Goal: Information Seeking & Learning: Find specific fact

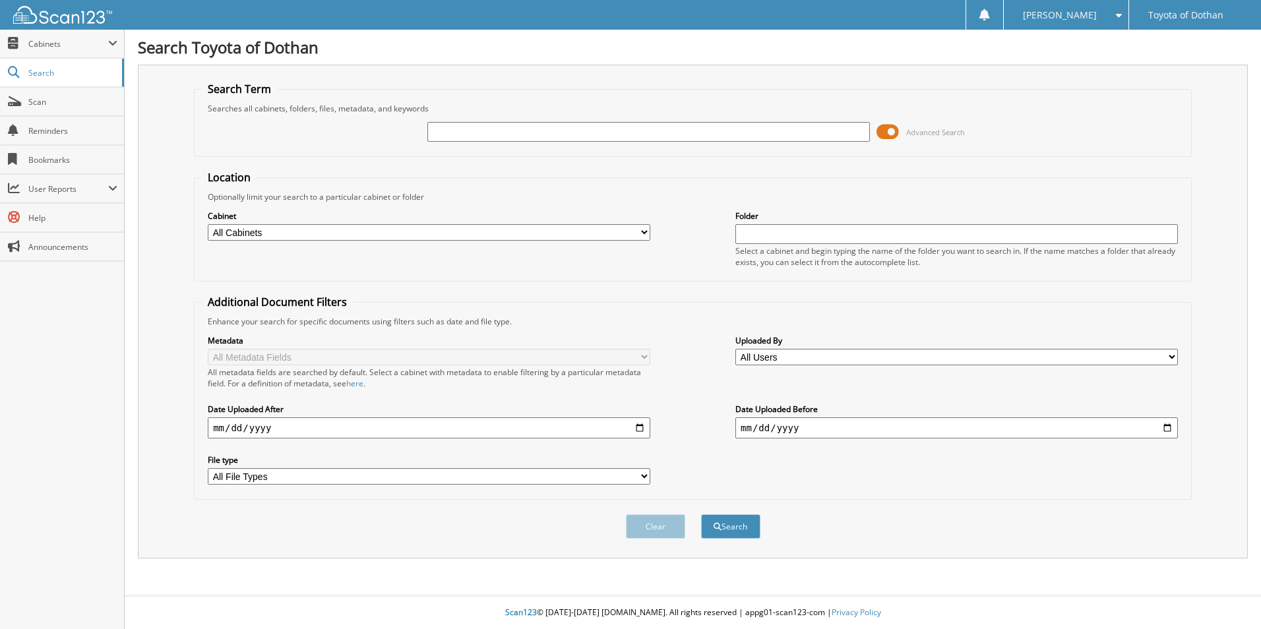
click at [791, 238] on input "text" at bounding box center [957, 234] width 443 height 20
type input "621862"
click at [701, 515] on button "Search" at bounding box center [730, 527] width 59 height 24
click at [720, 515] on div "Search" at bounding box center [731, 526] width 62 height 27
click at [722, 525] on button "Search" at bounding box center [730, 527] width 59 height 24
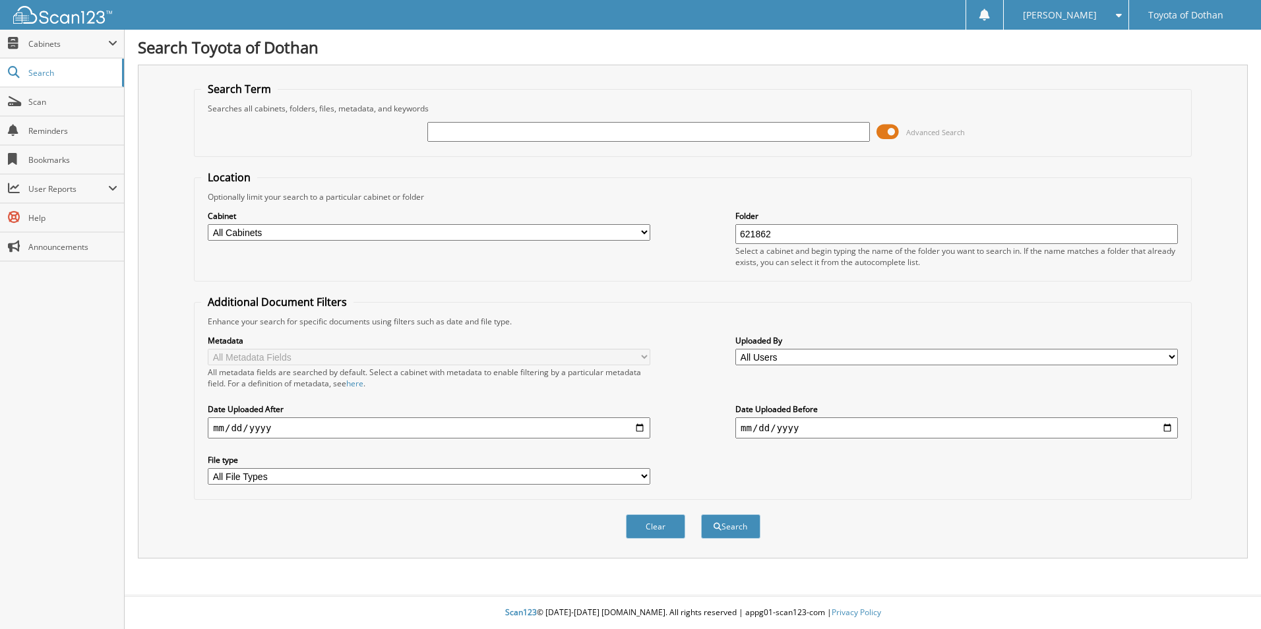
click at [792, 236] on input "621862" at bounding box center [957, 234] width 443 height 20
drag, startPoint x: 678, startPoint y: 115, endPoint x: 668, endPoint y: 143, distance: 28.8
click at [669, 129] on div "Advanced Search" at bounding box center [693, 132] width 984 height 36
click at [674, 131] on input "text" at bounding box center [649, 132] width 443 height 20
type input "615061"
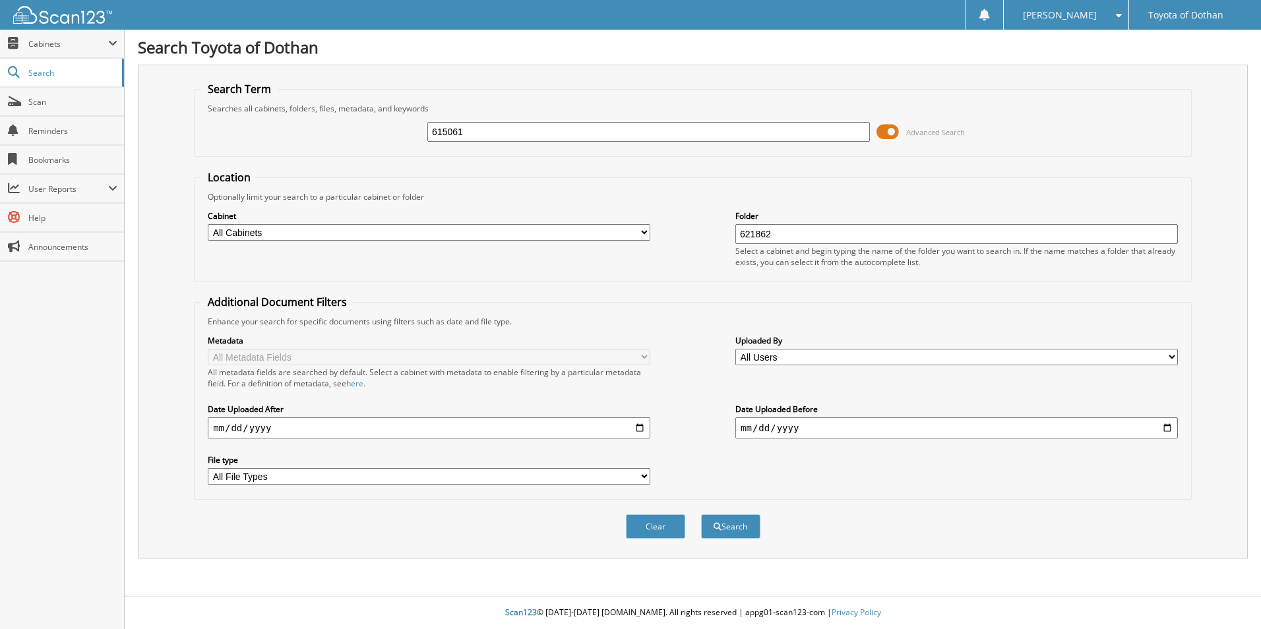
click at [792, 233] on input "621862" at bounding box center [957, 234] width 443 height 20
click at [701, 515] on button "Search" at bounding box center [730, 527] width 59 height 24
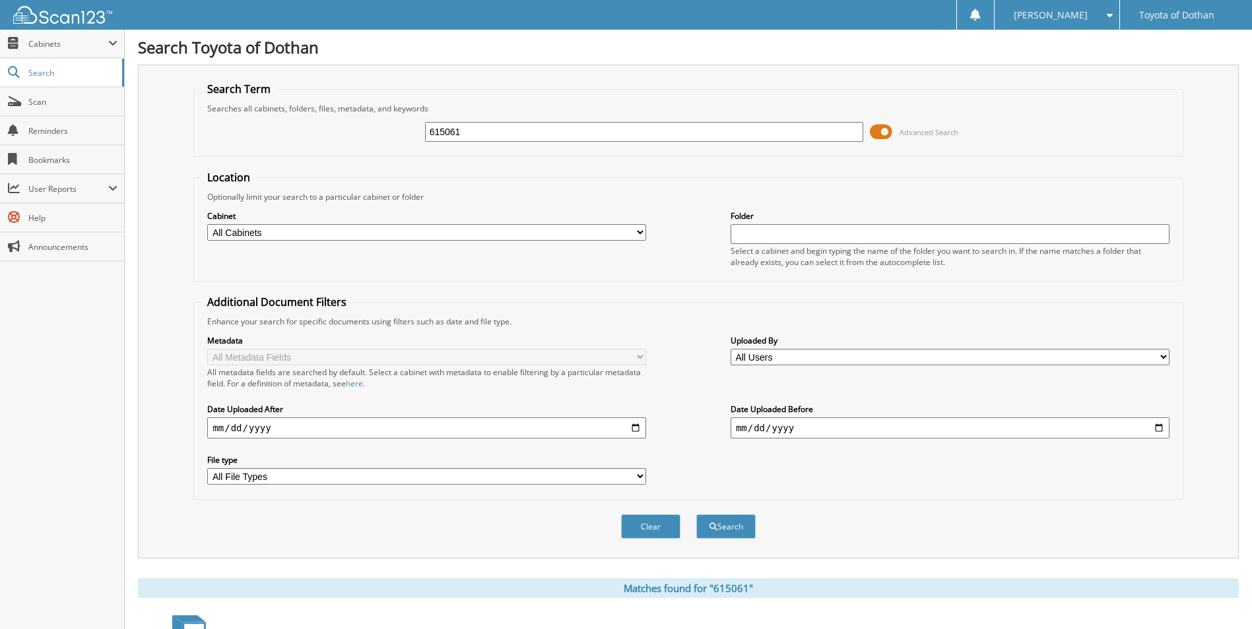
click at [552, 129] on input "615061" at bounding box center [644, 132] width 439 height 20
type input "620602"
click at [696, 515] on button "Search" at bounding box center [725, 527] width 59 height 24
click at [69, 97] on span "Scan" at bounding box center [72, 101] width 89 height 11
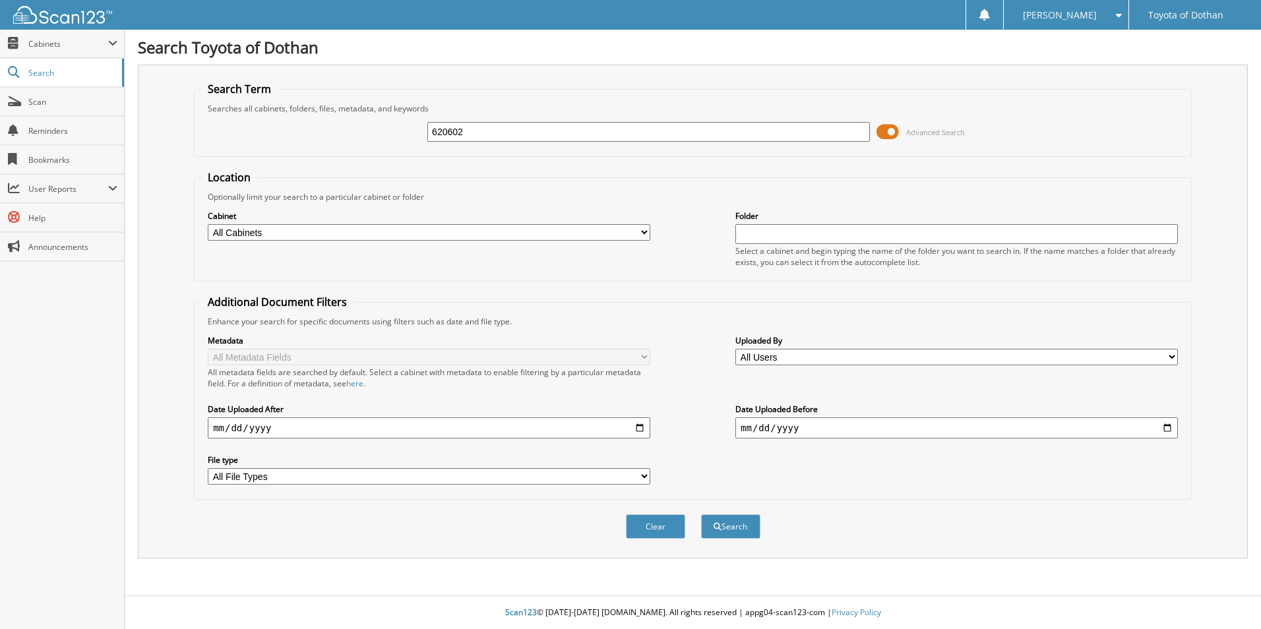
type input "620602"
click at [701, 515] on button "Search" at bounding box center [730, 527] width 59 height 24
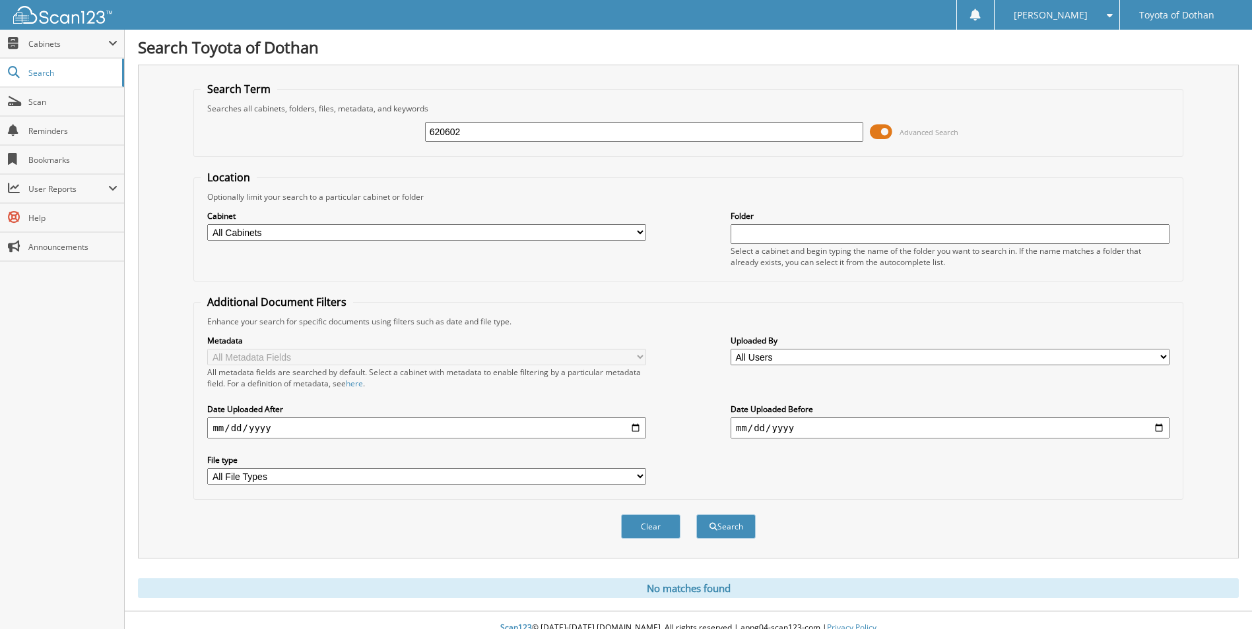
click at [481, 127] on input "620602" at bounding box center [644, 132] width 439 height 20
type input "620327"
click at [696, 515] on button "Search" at bounding box center [725, 527] width 59 height 24
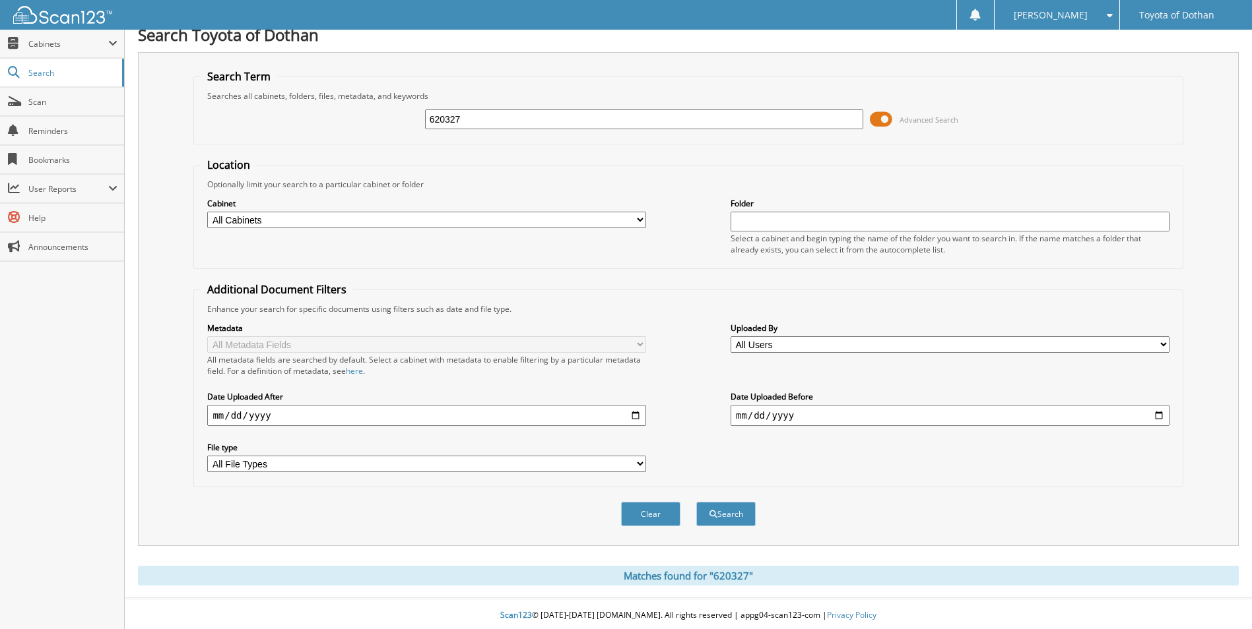
scroll to position [16, 0]
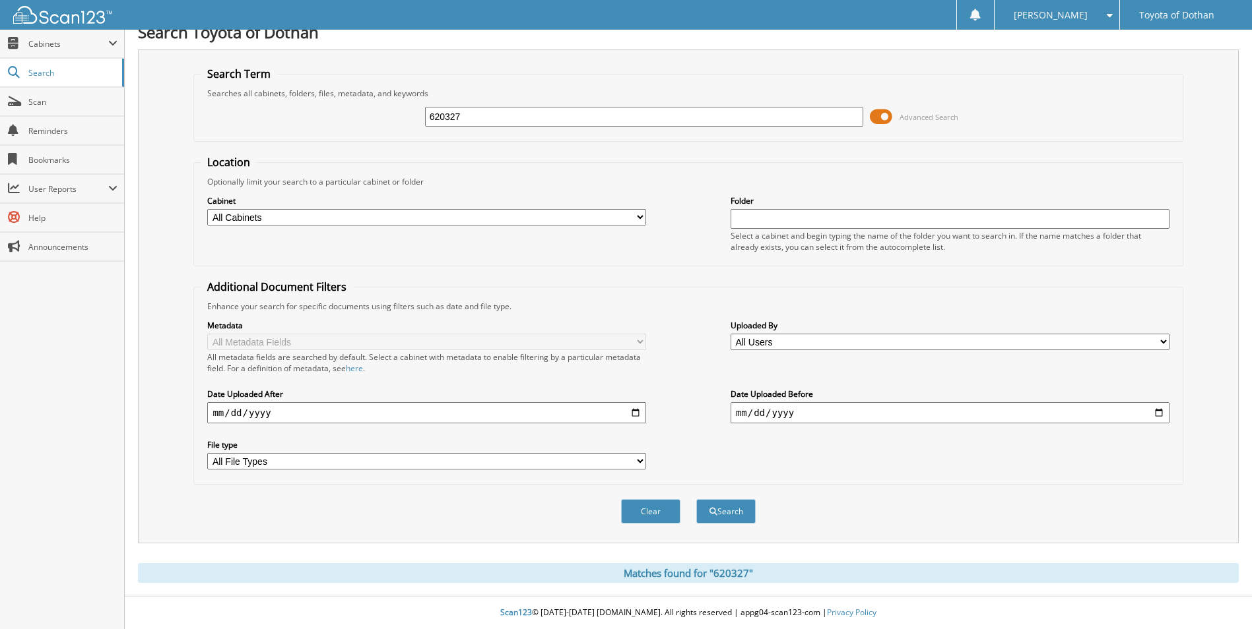
click at [769, 576] on div "Matches found for "620327"" at bounding box center [688, 573] width 1101 height 20
click at [734, 525] on div "Clear Search" at bounding box center [687, 511] width 989 height 53
click at [737, 513] on button "Search" at bounding box center [725, 511] width 59 height 24
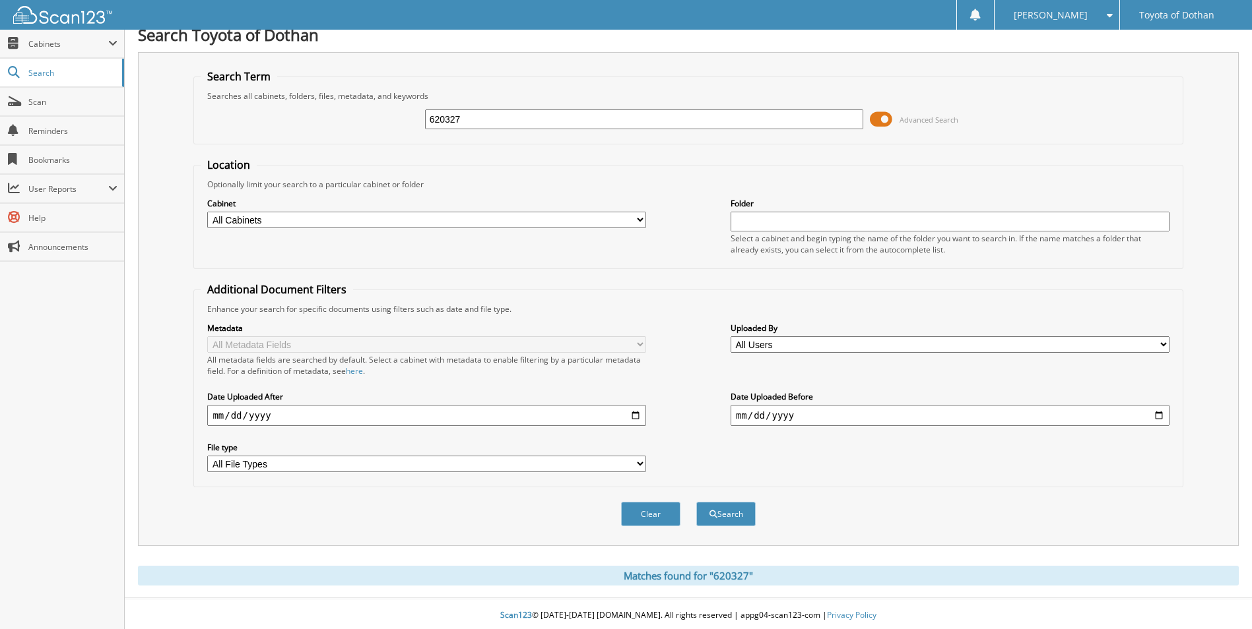
scroll to position [16, 0]
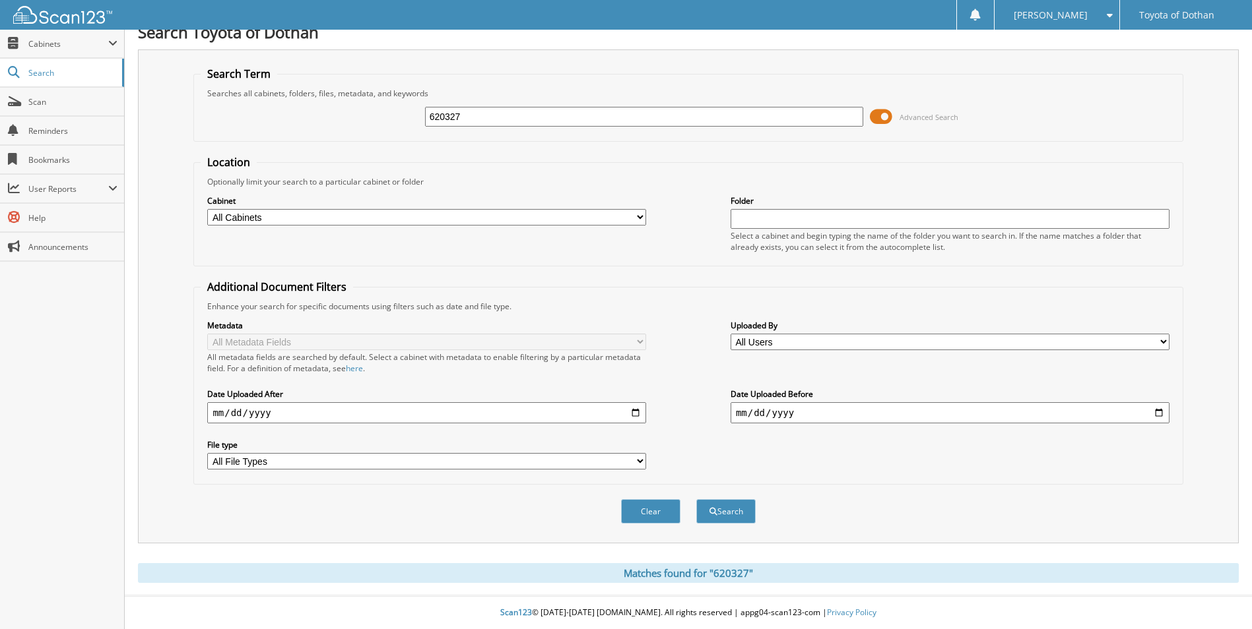
click at [552, 106] on div "620327" at bounding box center [644, 117] width 439 height 22
click at [552, 112] on input "620327" at bounding box center [644, 117] width 439 height 20
type input "620372"
click at [696, 499] on button "Search" at bounding box center [725, 511] width 59 height 24
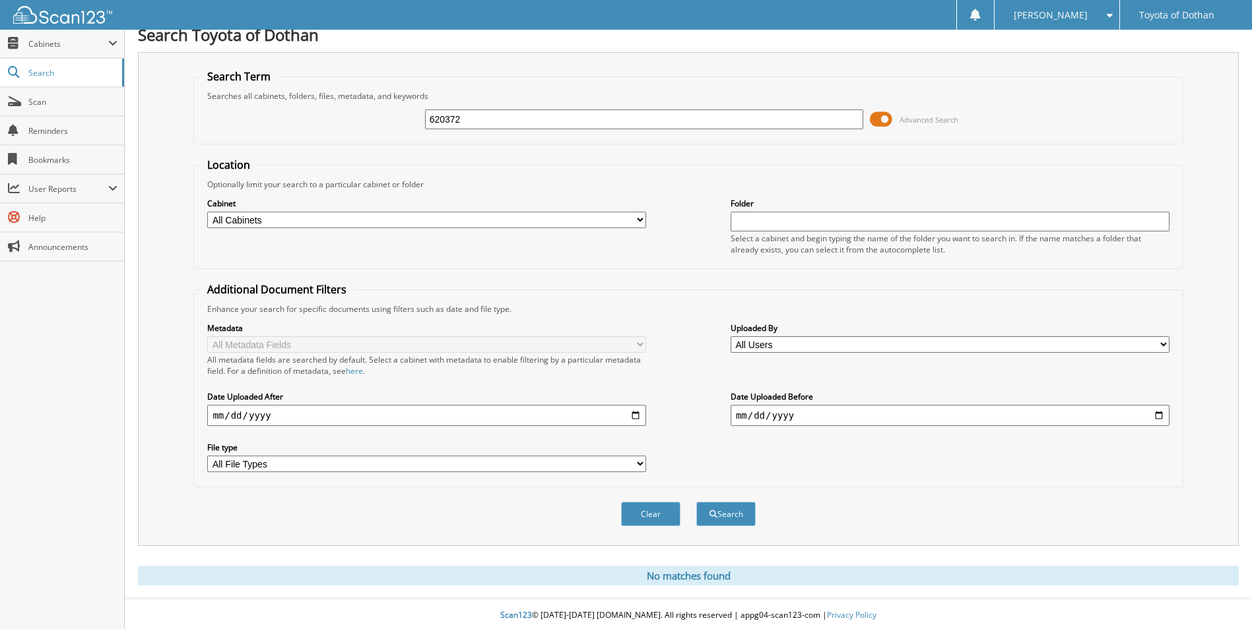
scroll to position [16, 0]
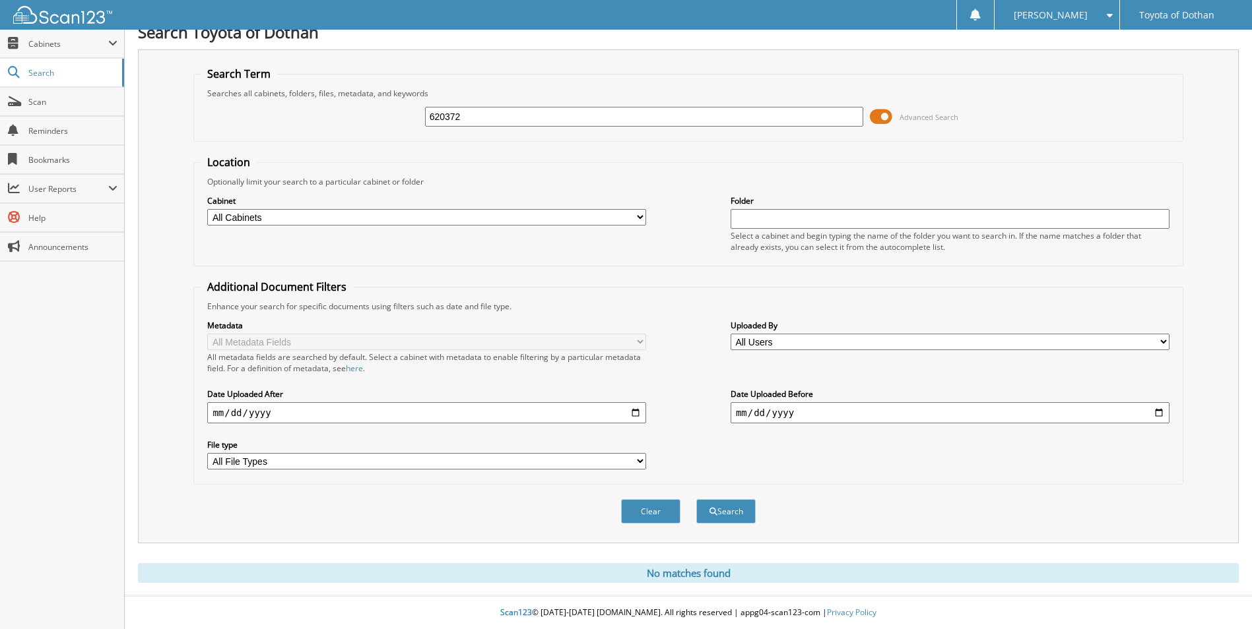
click at [534, 121] on input "620372" at bounding box center [644, 117] width 439 height 20
click at [74, 91] on link "Scan" at bounding box center [62, 102] width 124 height 28
